Goal: Task Accomplishment & Management: Use online tool/utility

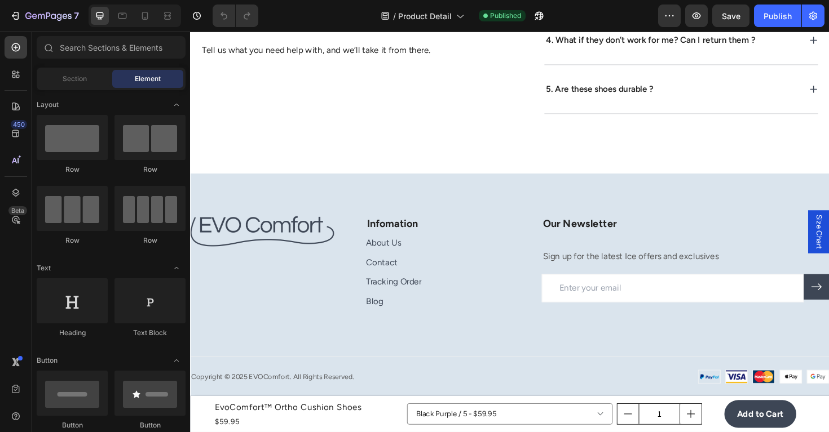
scroll to position [3765, 0]
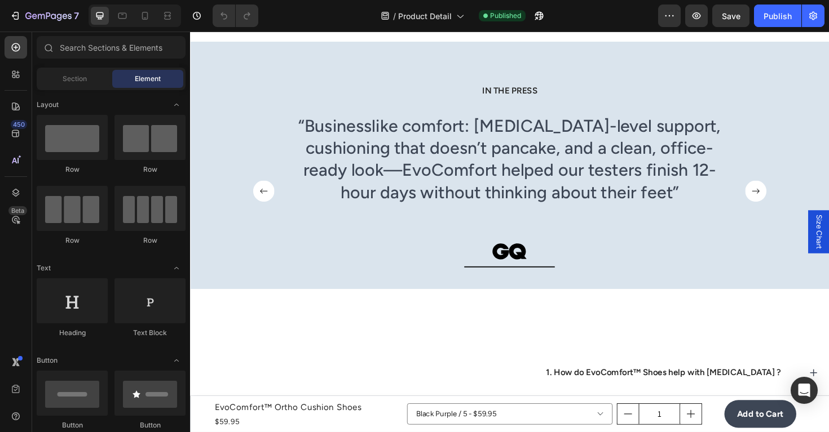
scroll to position [3399, 0]
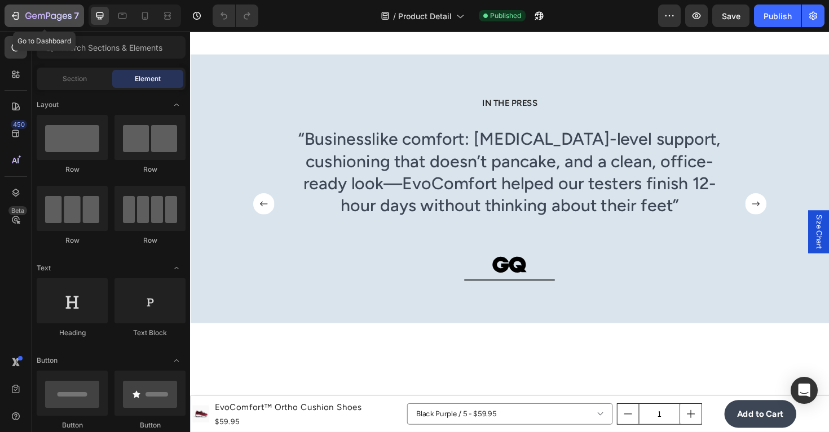
click at [46, 9] on div "7" at bounding box center [52, 16] width 54 height 14
